Goal: Information Seeking & Learning: Learn about a topic

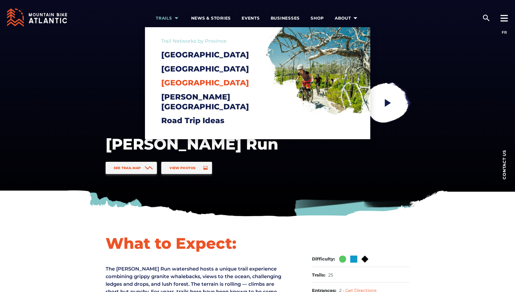
click at [185, 87] on span "[GEOGRAPHIC_DATA]" at bounding box center [205, 82] width 88 height 9
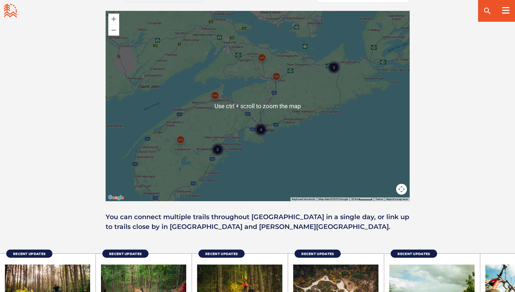
scroll to position [489, 0]
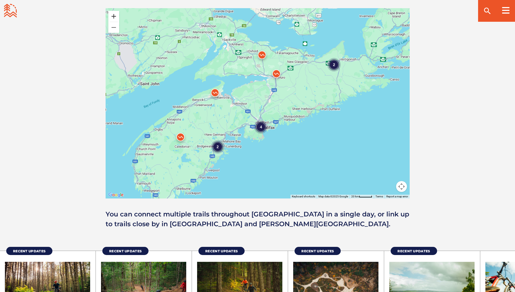
click at [115, 17] on button "Zoom in" at bounding box center [113, 16] width 11 height 11
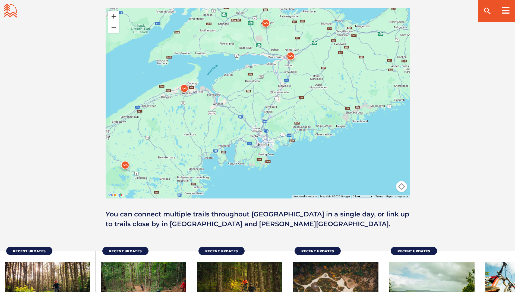
click at [115, 17] on button "Zoom in" at bounding box center [113, 16] width 11 height 11
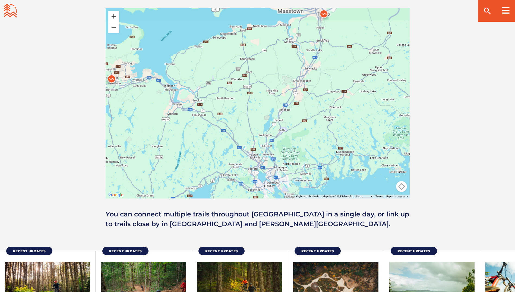
click at [115, 17] on button "Zoom in" at bounding box center [113, 16] width 11 height 11
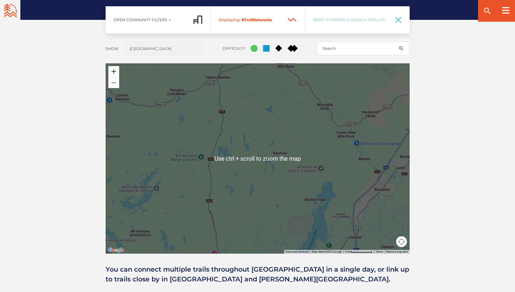
scroll to position [407, 0]
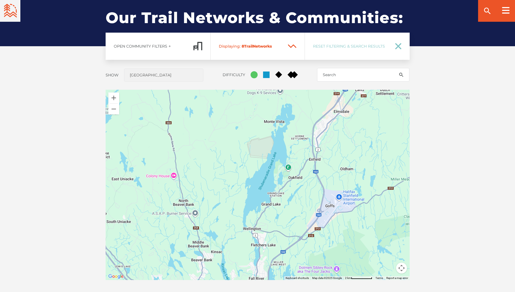
drag, startPoint x: 305, startPoint y: 195, endPoint x: 274, endPoint y: 79, distance: 120.0
click at [274, 80] on div "Open Community Filters Displaying: 8 Trail Network s Reset Filtering & Search R…" at bounding box center [258, 171] width 380 height 277
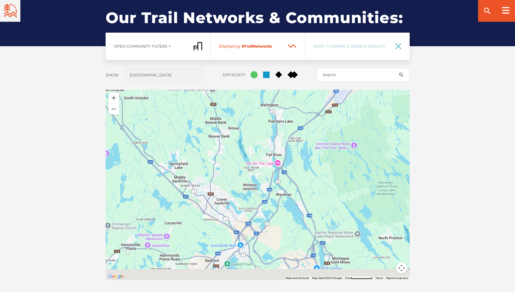
drag, startPoint x: 220, startPoint y: 198, endPoint x: 219, endPoint y: 84, distance: 114.3
click at [211, 79] on div "Open Community Filters Displaying: 8 Trail Network s Reset Filtering & Search R…" at bounding box center [258, 171] width 380 height 277
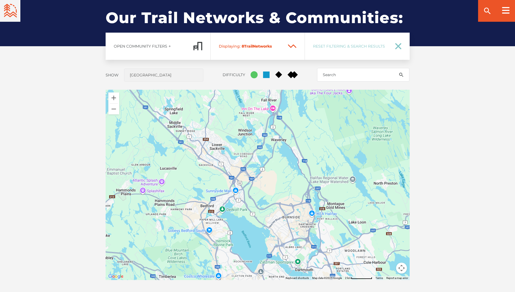
drag, startPoint x: 287, startPoint y: 200, endPoint x: 278, endPoint y: 84, distance: 116.3
click at [278, 84] on div "Open Community Filters Displaying: 8 Trail Network s Reset Filtering & Search R…" at bounding box center [258, 171] width 380 height 277
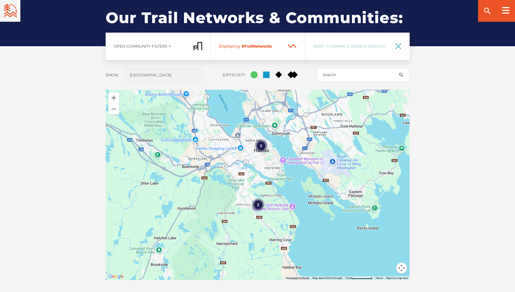
drag, startPoint x: 311, startPoint y: 154, endPoint x: 296, endPoint y: 118, distance: 39.7
click at [296, 118] on div "2 2" at bounding box center [258, 185] width 304 height 190
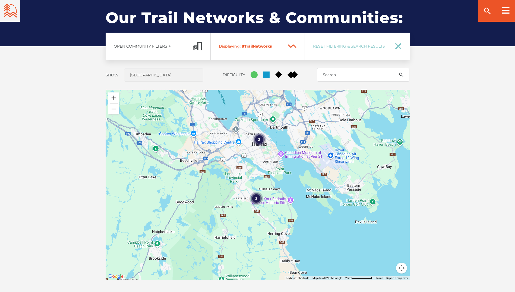
click at [114, 99] on button "Zoom in" at bounding box center [113, 97] width 11 height 11
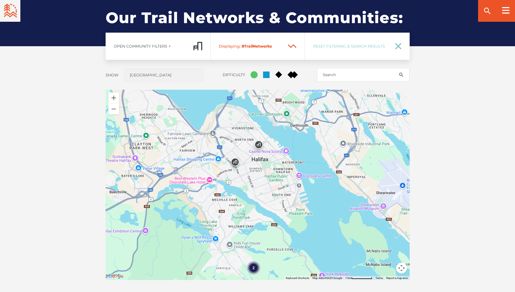
drag, startPoint x: 261, startPoint y: 138, endPoint x: 259, endPoint y: 195, distance: 57.0
click at [259, 195] on div "2" at bounding box center [258, 185] width 304 height 190
click at [259, 143] on img at bounding box center [259, 146] width 16 height 16
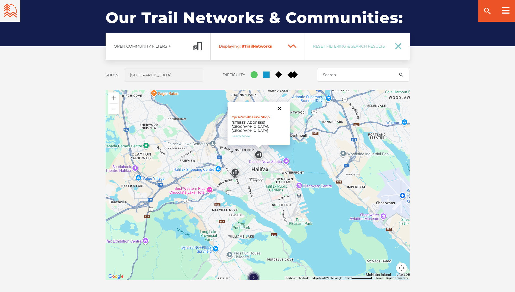
click at [273, 112] on button "Close" at bounding box center [279, 108] width 13 height 13
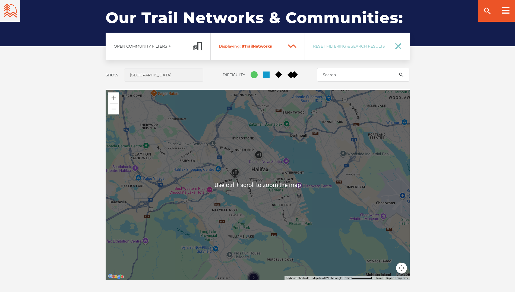
click at [314, 186] on div "To navigate, press the arrow keys. 2" at bounding box center [258, 185] width 304 height 190
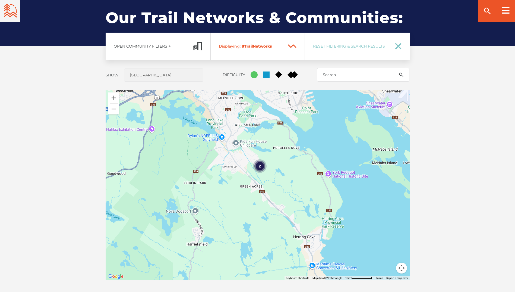
click at [176, 80] on div "Open Community Filters Displaying: 8 Trail Network s Reset Filtering & Search R…" at bounding box center [258, 171] width 380 height 277
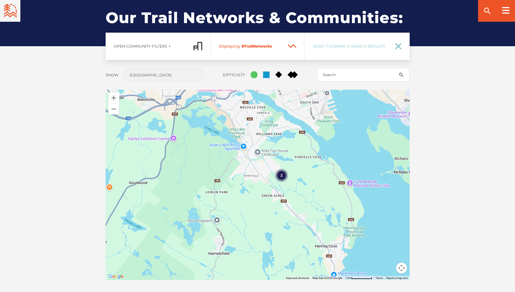
drag, startPoint x: 292, startPoint y: 186, endPoint x: 192, endPoint y: 84, distance: 142.8
click at [192, 84] on div "Open Community Filters Displaying: 8 Trail Network s Reset Filtering & Search R…" at bounding box center [258, 171] width 380 height 277
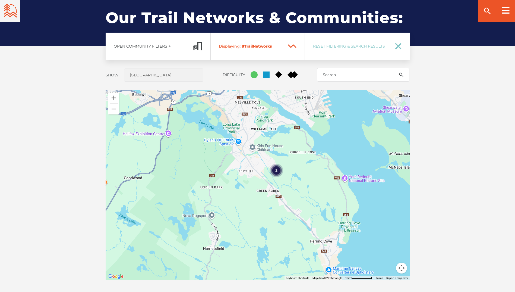
click at [248, 124] on div "2 Discovery Centre Discovery Centre 1215 Lower Water St Halifax, NS B3J 3S8 Can…" at bounding box center [258, 185] width 304 height 190
click at [277, 171] on div "2" at bounding box center [277, 170] width 14 height 14
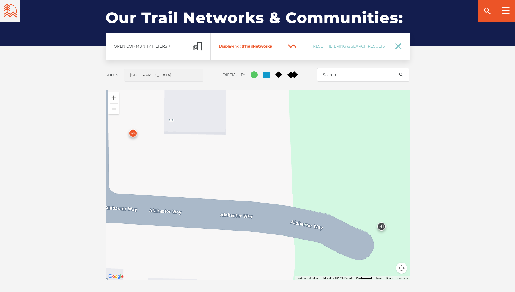
click at [130, 134] on img at bounding box center [133, 134] width 16 height 16
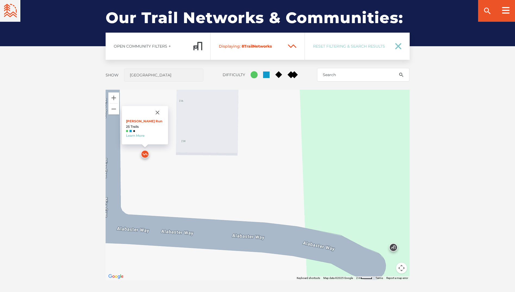
click at [135, 117] on div at bounding box center [138, 112] width 25 height 13
click at [112, 112] on button "Zoom out" at bounding box center [113, 108] width 11 height 11
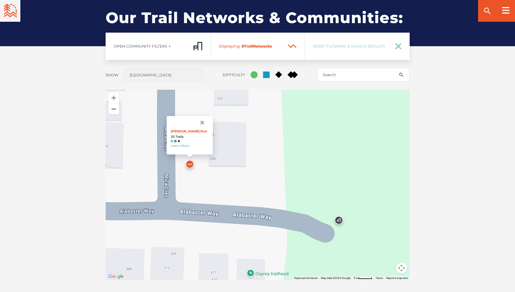
click at [112, 112] on button "Zoom out" at bounding box center [113, 108] width 11 height 11
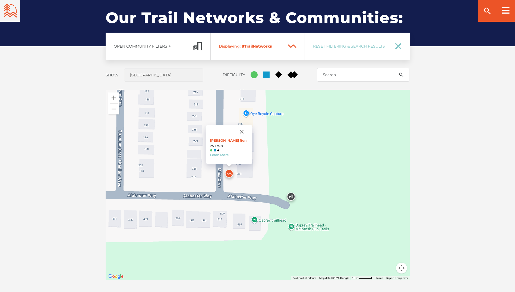
click at [112, 112] on button "Zoom out" at bounding box center [113, 108] width 11 height 11
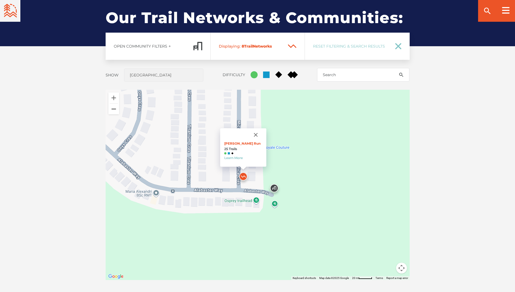
click at [112, 112] on button "Zoom out" at bounding box center [113, 108] width 11 height 11
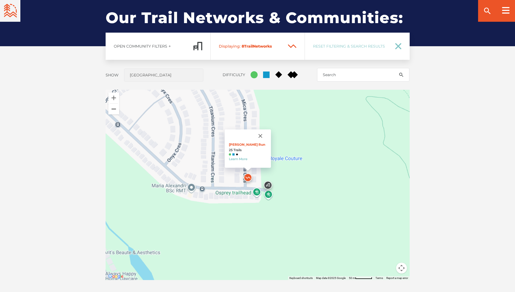
click at [112, 112] on button "Zoom out" at bounding box center [113, 108] width 11 height 11
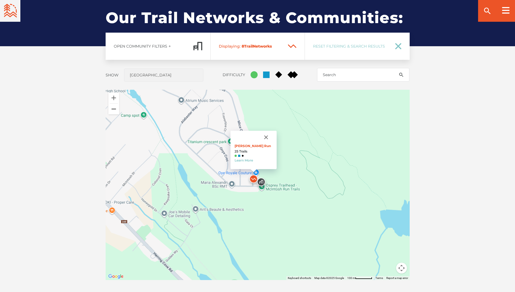
click at [112, 112] on button "Zoom out" at bounding box center [113, 108] width 11 height 11
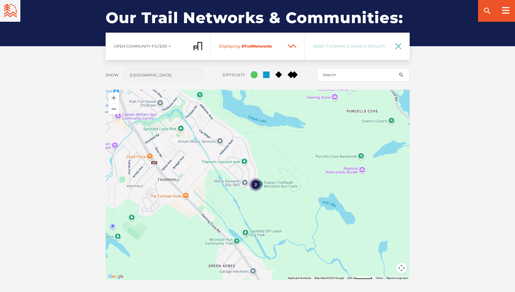
click at [112, 112] on button "Zoom out" at bounding box center [113, 108] width 11 height 11
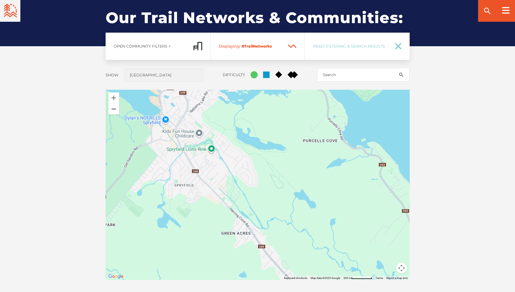
click at [112, 112] on button "Zoom out" at bounding box center [113, 108] width 11 height 11
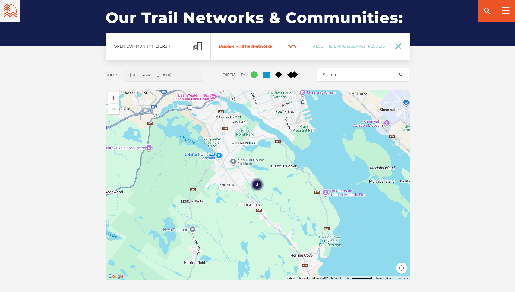
click at [112, 112] on button "Zoom out" at bounding box center [113, 108] width 11 height 11
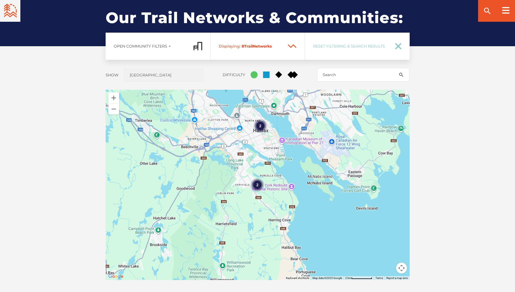
click at [294, 46] on icon at bounding box center [292, 46] width 8 height 2
click at [270, 46] on span "Network" at bounding box center [261, 46] width 17 height 5
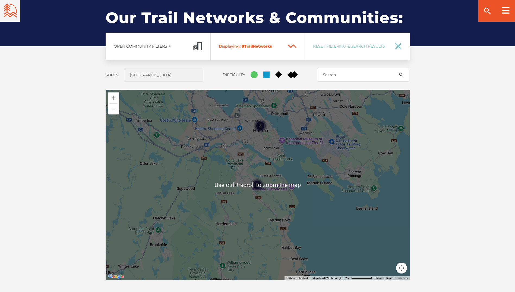
click at [197, 167] on div "2 2" at bounding box center [258, 185] width 304 height 190
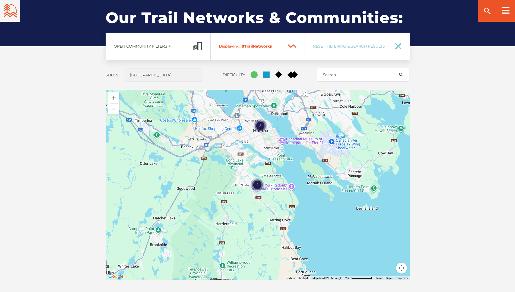
click at [118, 111] on button "Zoom out" at bounding box center [113, 108] width 11 height 11
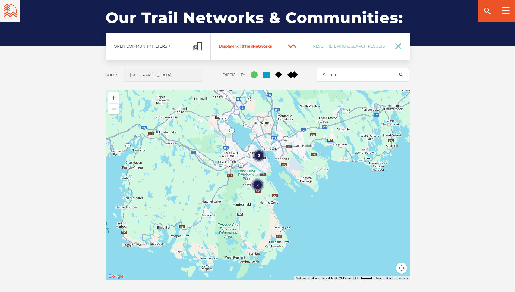
click at [118, 111] on button "Zoom out" at bounding box center [113, 108] width 11 height 11
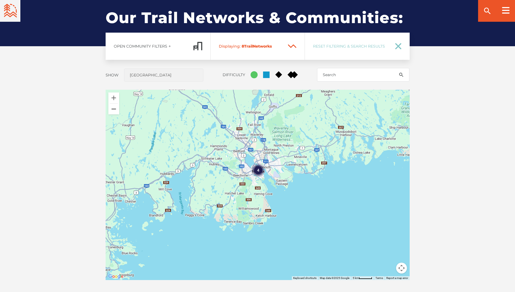
click at [118, 111] on button "Zoom out" at bounding box center [113, 108] width 11 height 11
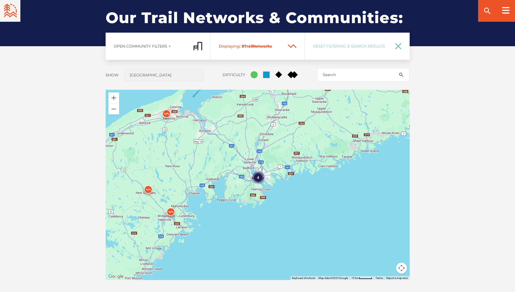
click at [170, 210] on img at bounding box center [171, 213] width 16 height 16
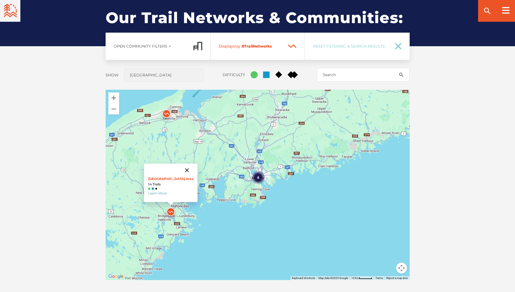
click at [183, 168] on button "Close" at bounding box center [186, 169] width 13 height 13
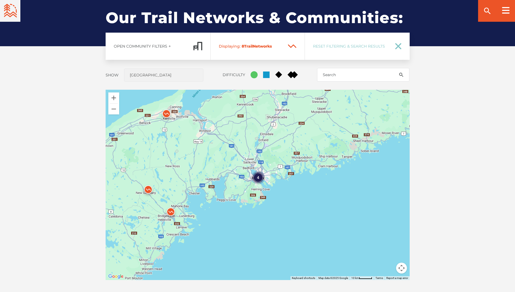
click at [166, 112] on img at bounding box center [166, 115] width 16 height 16
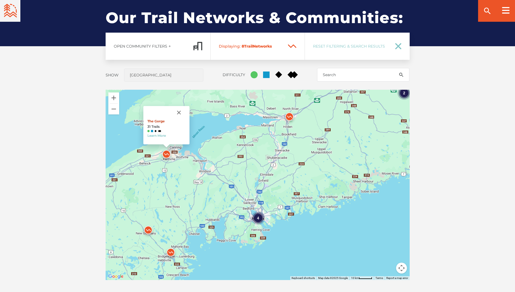
click at [160, 122] on link "The Gorge" at bounding box center [155, 121] width 17 height 4
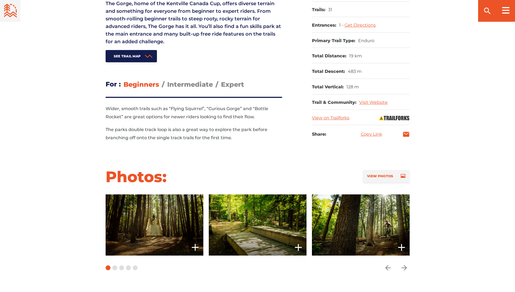
scroll to position [271, 0]
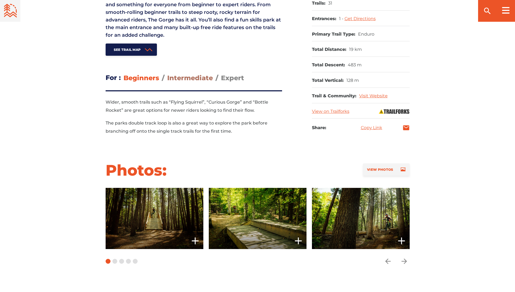
click at [188, 77] on span "Intermediate" at bounding box center [190, 78] width 46 height 8
click at [167, 74] on input "Intermediate" at bounding box center [167, 74] width 0 height 0
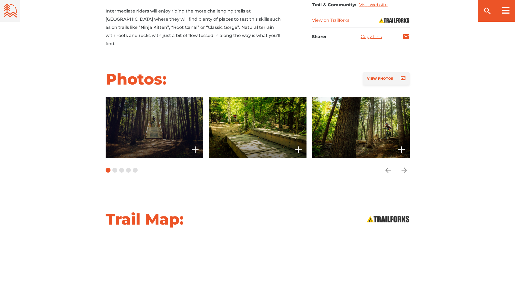
scroll to position [353, 0]
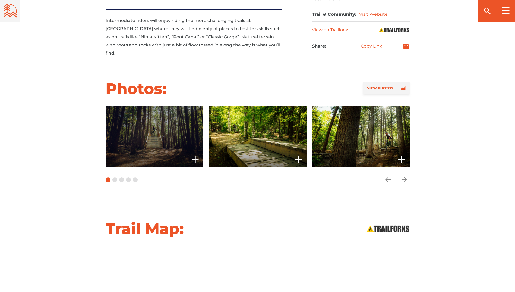
click at [195, 143] on span at bounding box center [155, 136] width 98 height 61
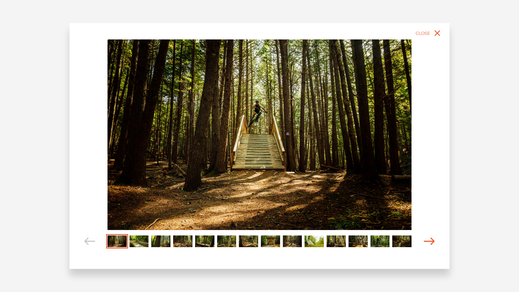
click at [426, 241] on icon "Carousel Navigation" at bounding box center [429, 240] width 11 height 7
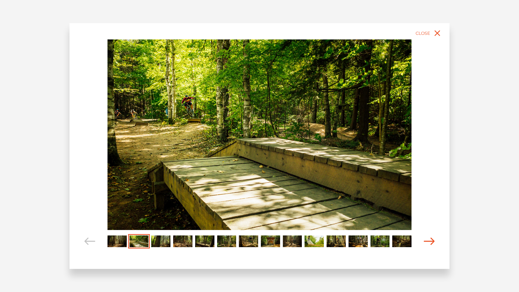
click at [426, 241] on icon "Carousel Navigation" at bounding box center [429, 240] width 11 height 7
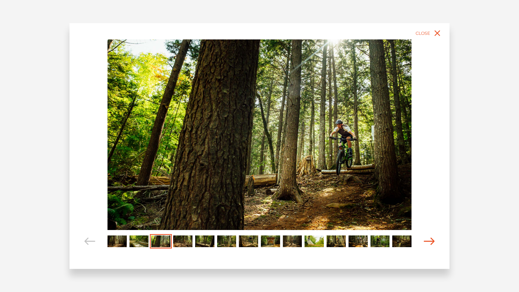
click at [426, 241] on icon "Carousel Navigation" at bounding box center [429, 240] width 11 height 7
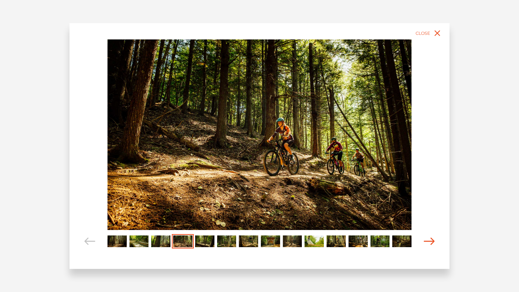
click at [426, 241] on icon "Carousel Navigation" at bounding box center [429, 240] width 11 height 7
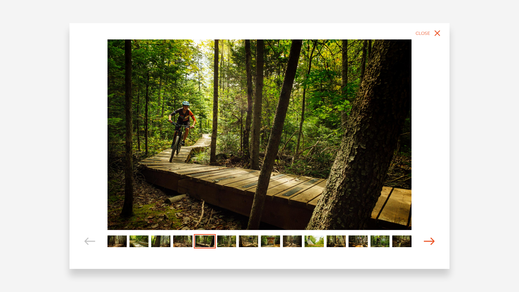
click at [426, 241] on icon "Carousel Navigation" at bounding box center [429, 240] width 11 height 7
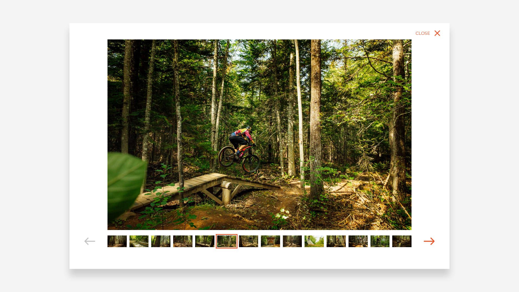
click at [426, 241] on icon "Carousel Navigation" at bounding box center [429, 240] width 11 height 7
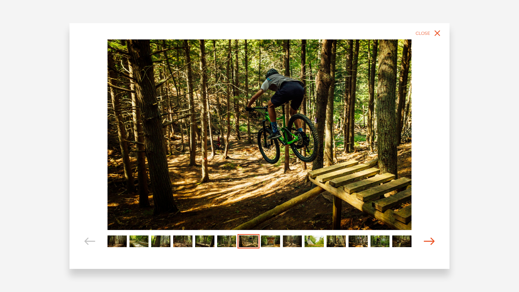
click at [426, 241] on icon "Carousel Navigation" at bounding box center [429, 240] width 11 height 7
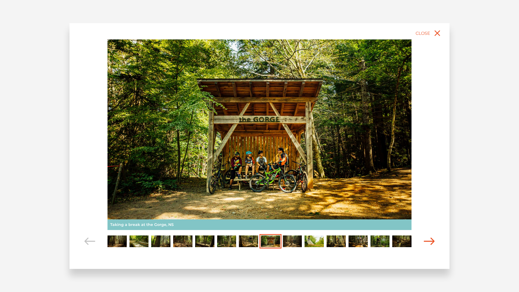
click at [426, 241] on icon "Carousel Navigation" at bounding box center [429, 240] width 11 height 7
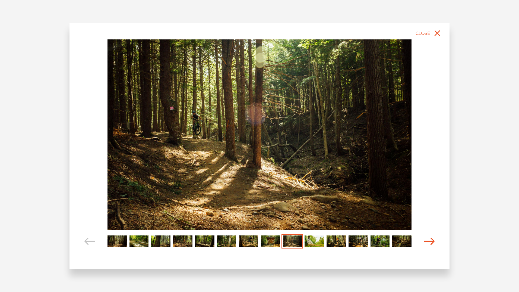
click at [426, 241] on icon "Carousel Navigation" at bounding box center [429, 240] width 11 height 7
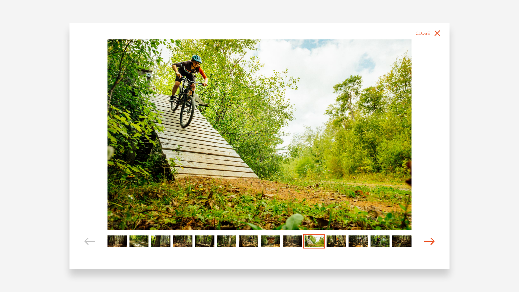
click at [426, 241] on icon "Carousel Navigation" at bounding box center [429, 240] width 11 height 7
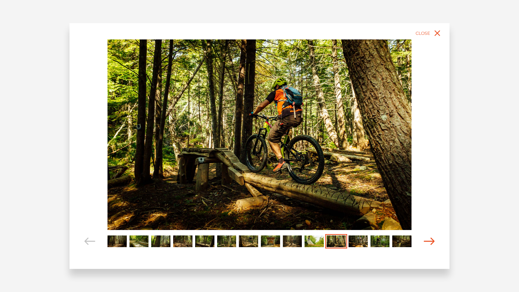
click at [426, 241] on icon "Carousel Navigation" at bounding box center [429, 240] width 11 height 7
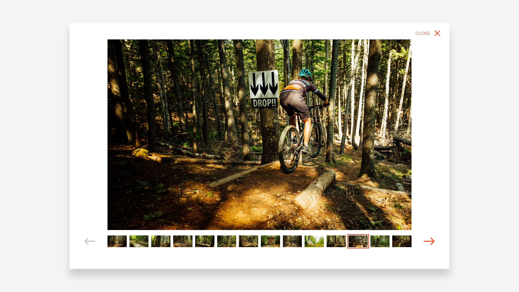
click at [426, 241] on icon "Carousel Navigation" at bounding box center [429, 240] width 11 height 7
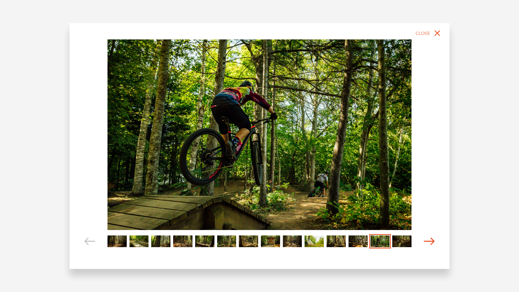
click at [426, 241] on icon "Carousel Navigation" at bounding box center [429, 240] width 11 height 7
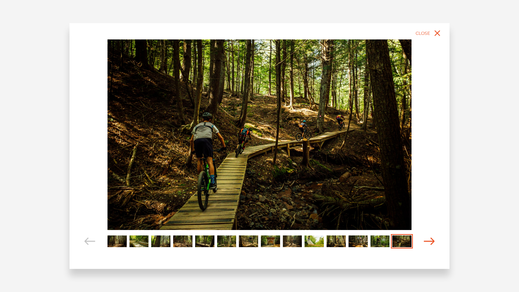
click at [426, 241] on icon "Carousel Navigation" at bounding box center [429, 240] width 11 height 7
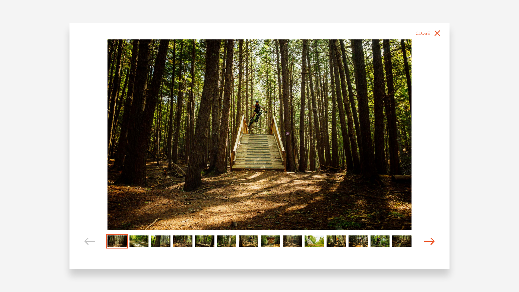
click at [426, 241] on icon "Carousel Navigation" at bounding box center [429, 240] width 11 height 7
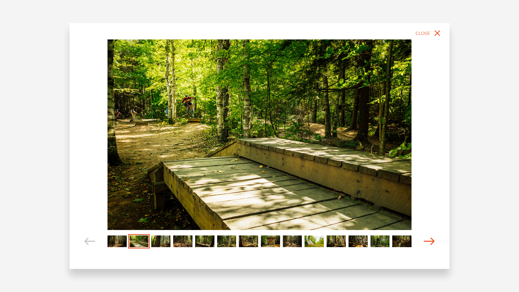
click at [426, 241] on icon "Carousel Navigation" at bounding box center [429, 240] width 11 height 7
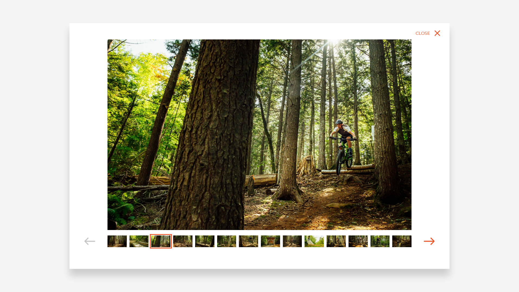
click at [426, 241] on icon "Carousel Navigation" at bounding box center [429, 240] width 11 height 7
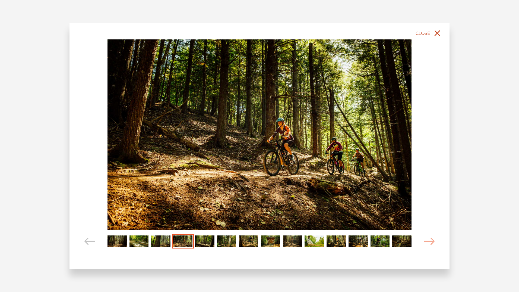
click at [437, 33] on icon "close" at bounding box center [438, 33] width 6 height 6
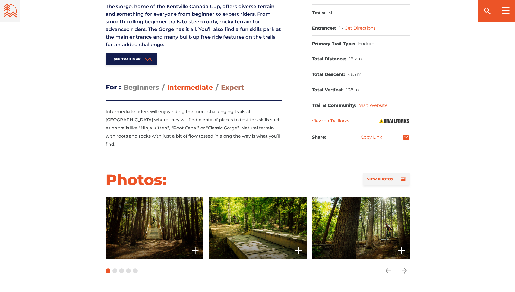
scroll to position [244, 0]
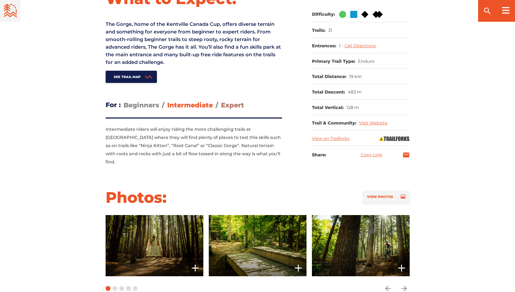
click at [238, 106] on span "Expert" at bounding box center [232, 105] width 23 height 8
click at [221, 101] on input "Expert" at bounding box center [221, 101] width 0 height 0
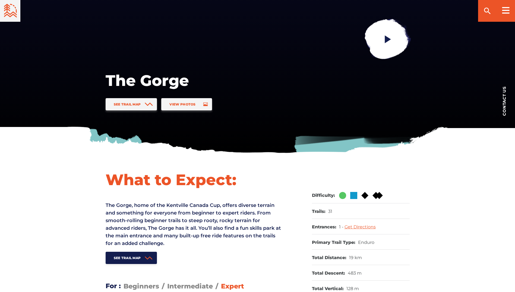
scroll to position [0, 0]
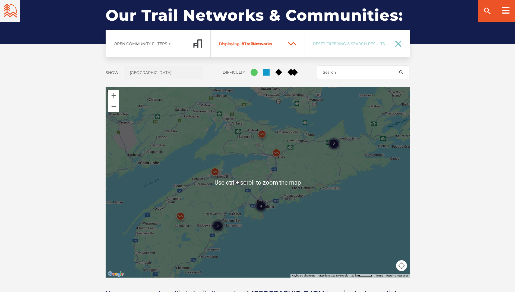
scroll to position [407, 0]
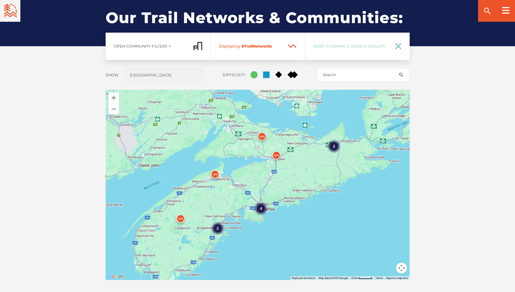
click at [257, 43] on span "Displaying: 8 Trail Network s" at bounding box center [258, 46] width 94 height 27
click at [291, 48] on span "Displaying: 8 Trail Network s" at bounding box center [258, 46] width 94 height 27
click at [115, 101] on button "Zoom in" at bounding box center [113, 97] width 11 height 11
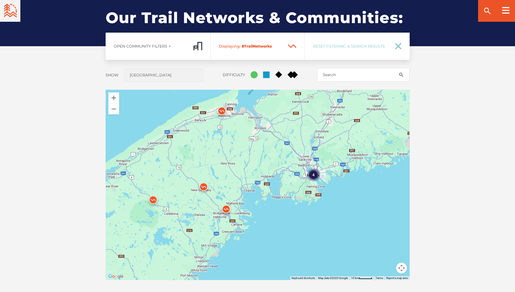
drag, startPoint x: 178, startPoint y: 226, endPoint x: 228, endPoint y: 166, distance: 78.0
click at [228, 166] on div "4 2" at bounding box center [258, 185] width 304 height 190
click at [227, 209] on img at bounding box center [226, 210] width 16 height 16
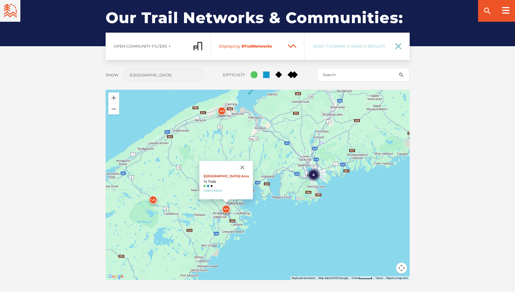
click at [221, 176] on link "[GEOGRAPHIC_DATA] Area" at bounding box center [225, 176] width 45 height 4
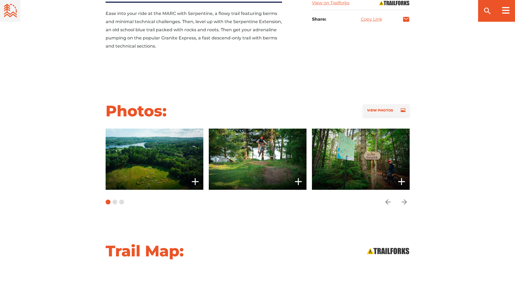
scroll to position [380, 0]
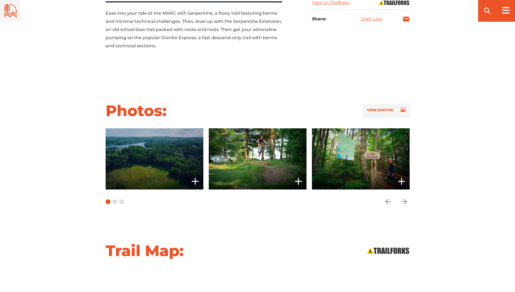
click at [184, 140] on span at bounding box center [155, 158] width 98 height 61
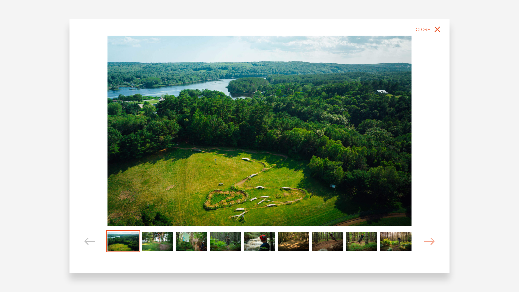
click at [357, 165] on img at bounding box center [259, 131] width 304 height 190
click at [429, 241] on icon "Carousel Navigation" at bounding box center [429, 240] width 11 height 7
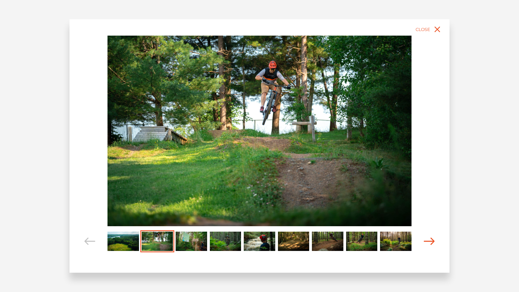
click at [429, 241] on icon "Carousel Navigation" at bounding box center [429, 240] width 11 height 7
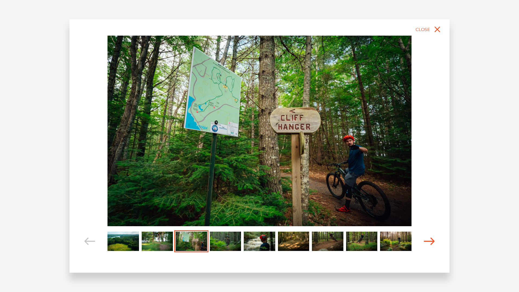
click at [429, 241] on icon "Carousel Navigation" at bounding box center [429, 240] width 11 height 7
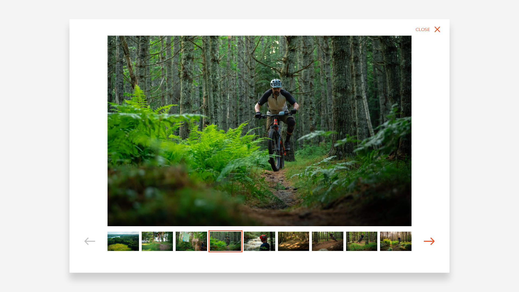
click at [429, 241] on icon "Carousel Navigation" at bounding box center [429, 240] width 11 height 7
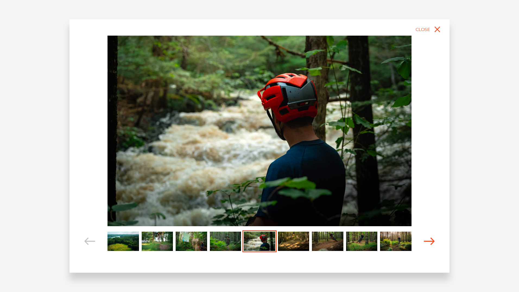
click at [429, 241] on icon "Carousel Navigation" at bounding box center [429, 240] width 11 height 7
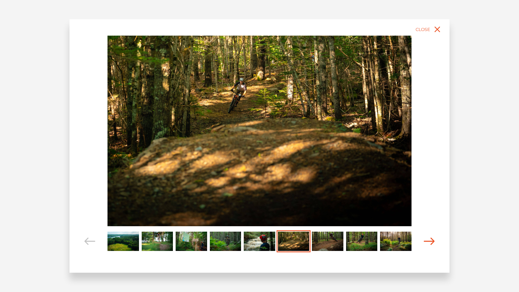
click at [429, 241] on icon "Carousel Navigation" at bounding box center [429, 240] width 11 height 7
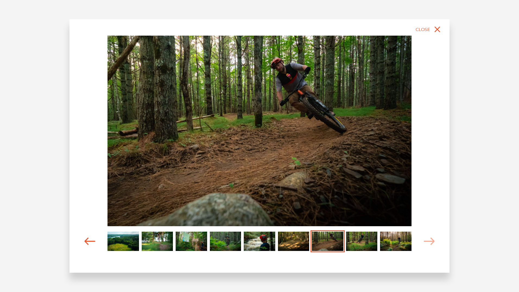
click at [90, 239] on icon "Carousel Navigation" at bounding box center [89, 240] width 11 height 7
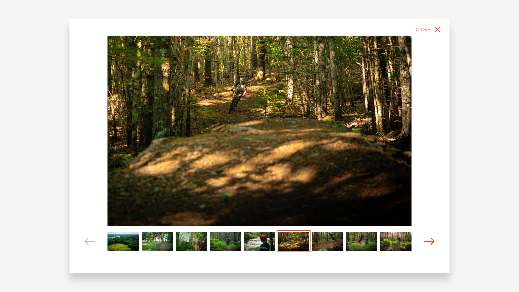
click at [425, 240] on icon "Carousel Navigation" at bounding box center [429, 240] width 11 height 7
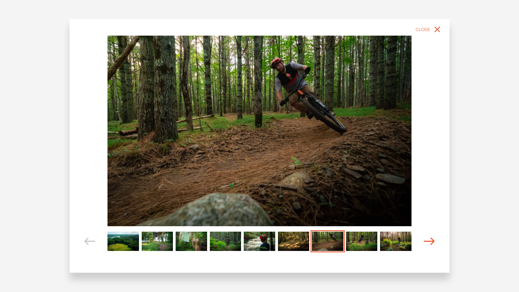
click at [426, 240] on icon "Carousel Navigation" at bounding box center [429, 240] width 11 height 7
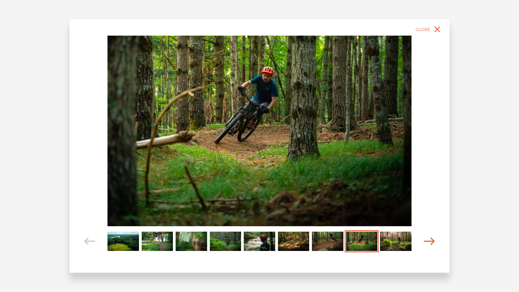
click at [426, 240] on icon "Carousel Navigation" at bounding box center [429, 240] width 11 height 7
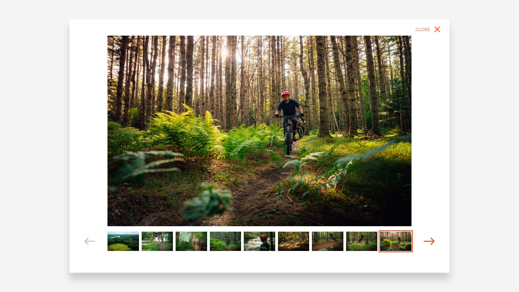
click at [427, 240] on icon "Carousel Navigation" at bounding box center [429, 240] width 11 height 7
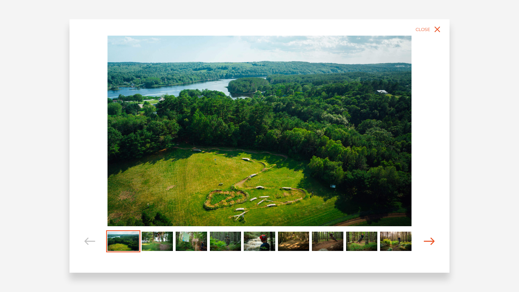
click at [429, 240] on icon "Carousel Navigation" at bounding box center [429, 240] width 11 height 7
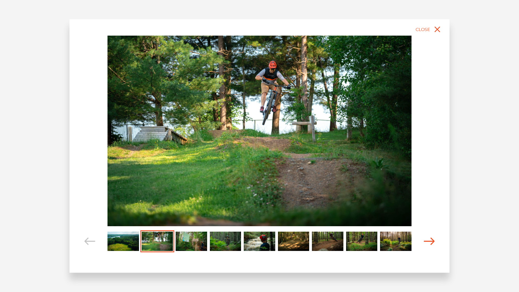
click at [429, 240] on icon "Carousel Navigation" at bounding box center [429, 240] width 11 height 7
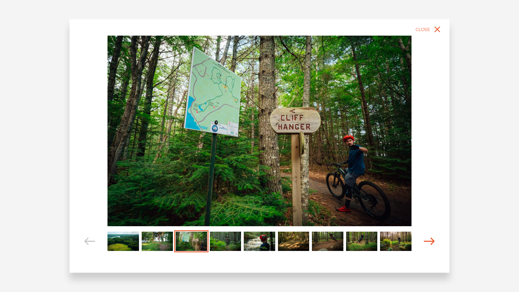
click at [429, 240] on icon "Carousel Navigation" at bounding box center [429, 240] width 11 height 7
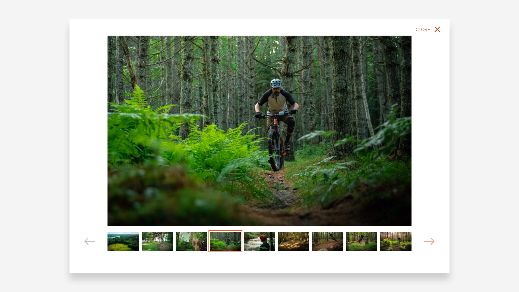
click at [438, 30] on icon "close" at bounding box center [438, 30] width 6 height 6
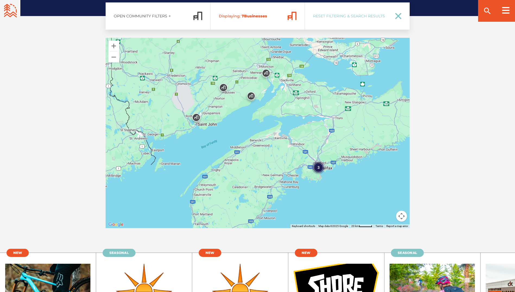
scroll to position [923, 0]
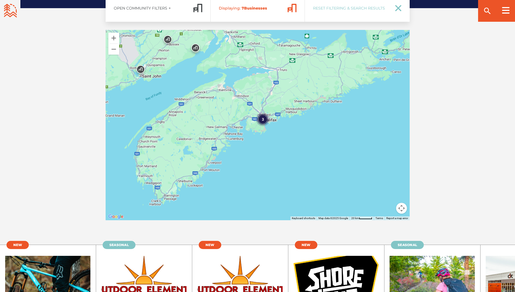
drag, startPoint x: 356, startPoint y: 121, endPoint x: 298, endPoint y: 79, distance: 71.4
click at [298, 79] on div "3" at bounding box center [258, 125] width 304 height 190
